Goal: Task Accomplishment & Management: Manage account settings

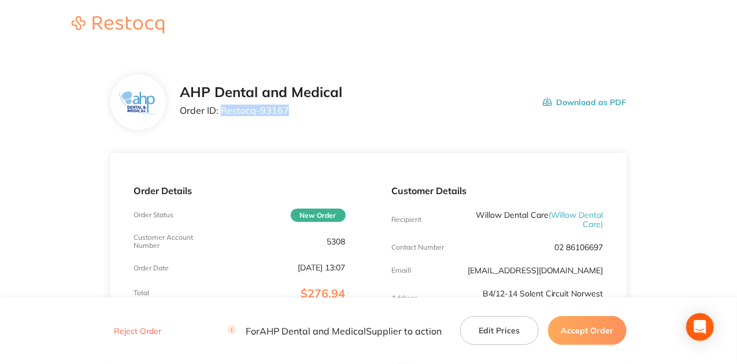
drag, startPoint x: 290, startPoint y: 111, endPoint x: 220, endPoint y: 109, distance: 70.0
click at [220, 109] on p "Order ID: Restocq- 93167" at bounding box center [261, 110] width 162 height 10
copy p "Restocq- 93167"
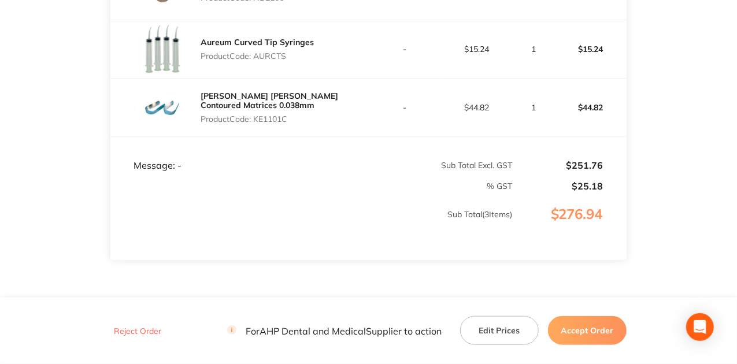
scroll to position [424, 0]
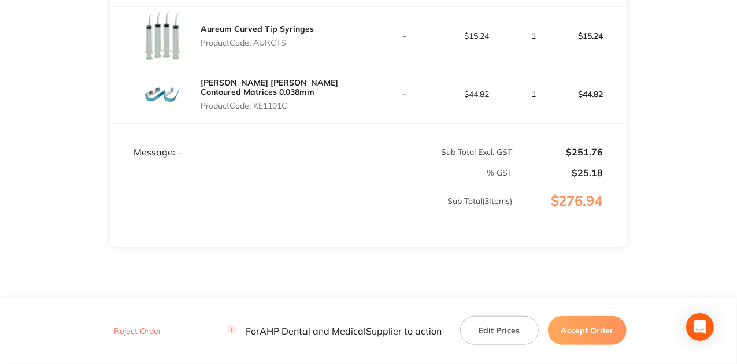
click at [582, 321] on button "Accept Order" at bounding box center [587, 330] width 79 height 29
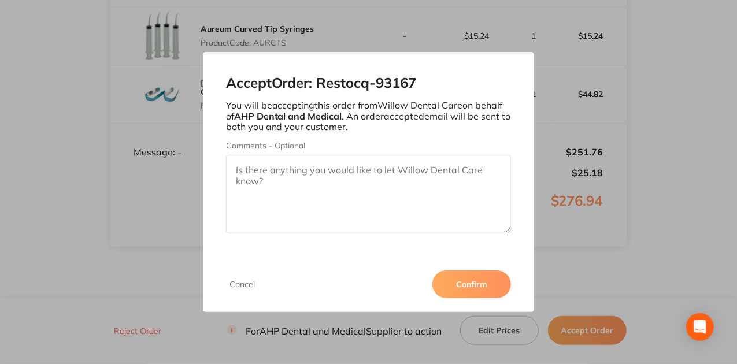
click at [472, 277] on button "Confirm" at bounding box center [471, 284] width 79 height 28
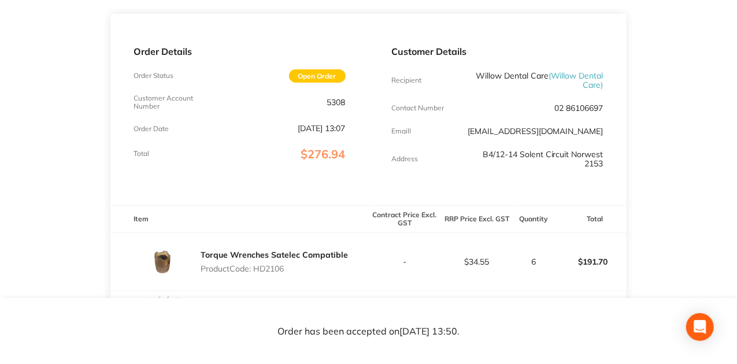
scroll to position [154, 0]
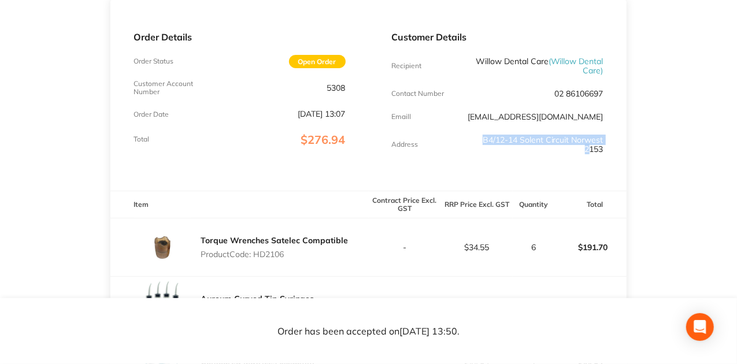
drag, startPoint x: 479, startPoint y: 141, endPoint x: 588, endPoint y: 155, distance: 110.7
click at [588, 155] on div "Customer Details Recipient Willow Dental Care ( Willow Dental Care ) Contact Nu…" at bounding box center [498, 94] width 258 height 191
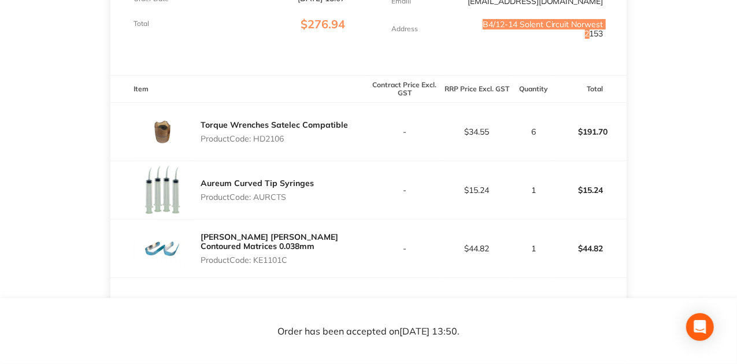
scroll to position [308, 0]
